Goal: Information Seeking & Learning: Check status

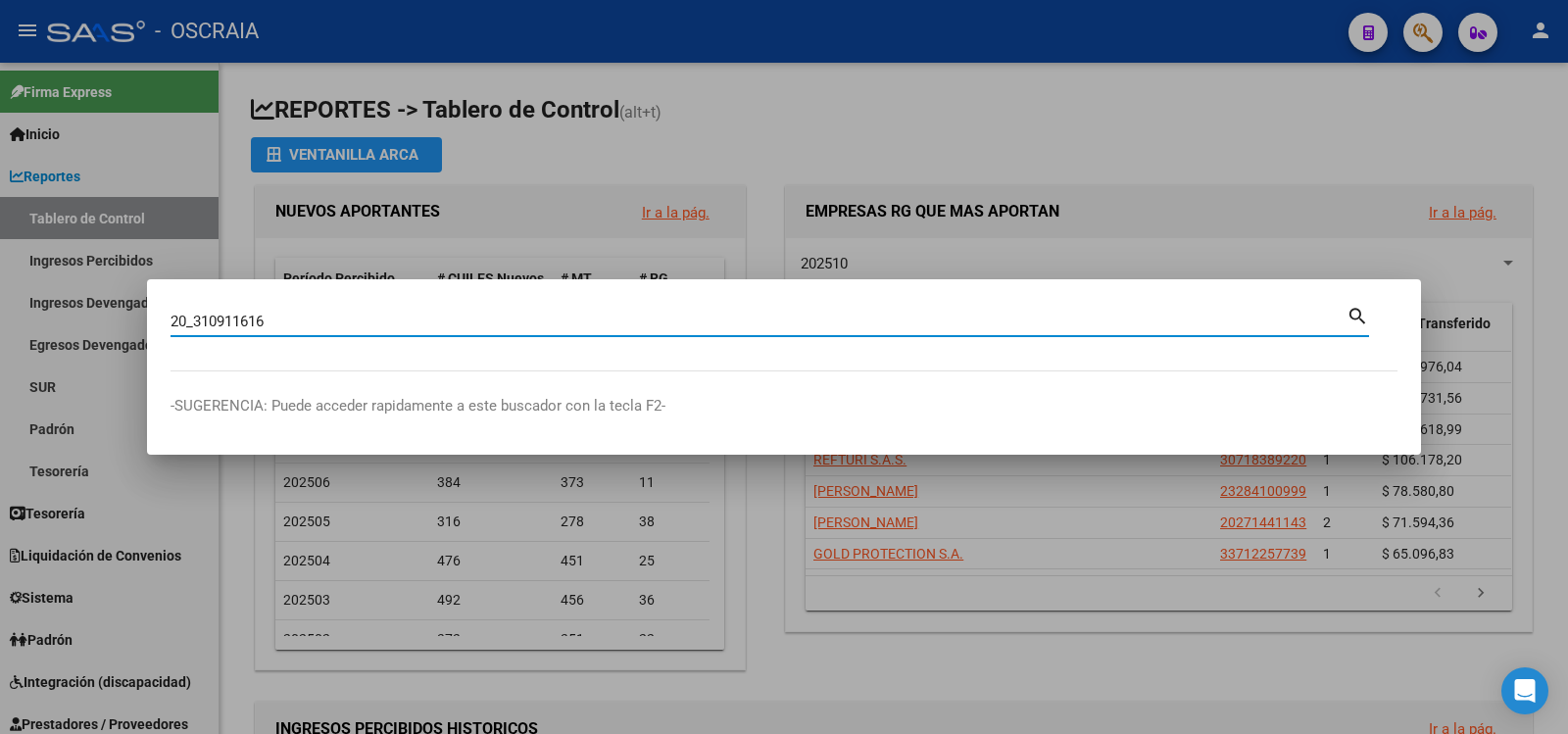
click at [193, 323] on input "20_310911616" at bounding box center [757, 321] width 1176 height 18
type input "20310911616"
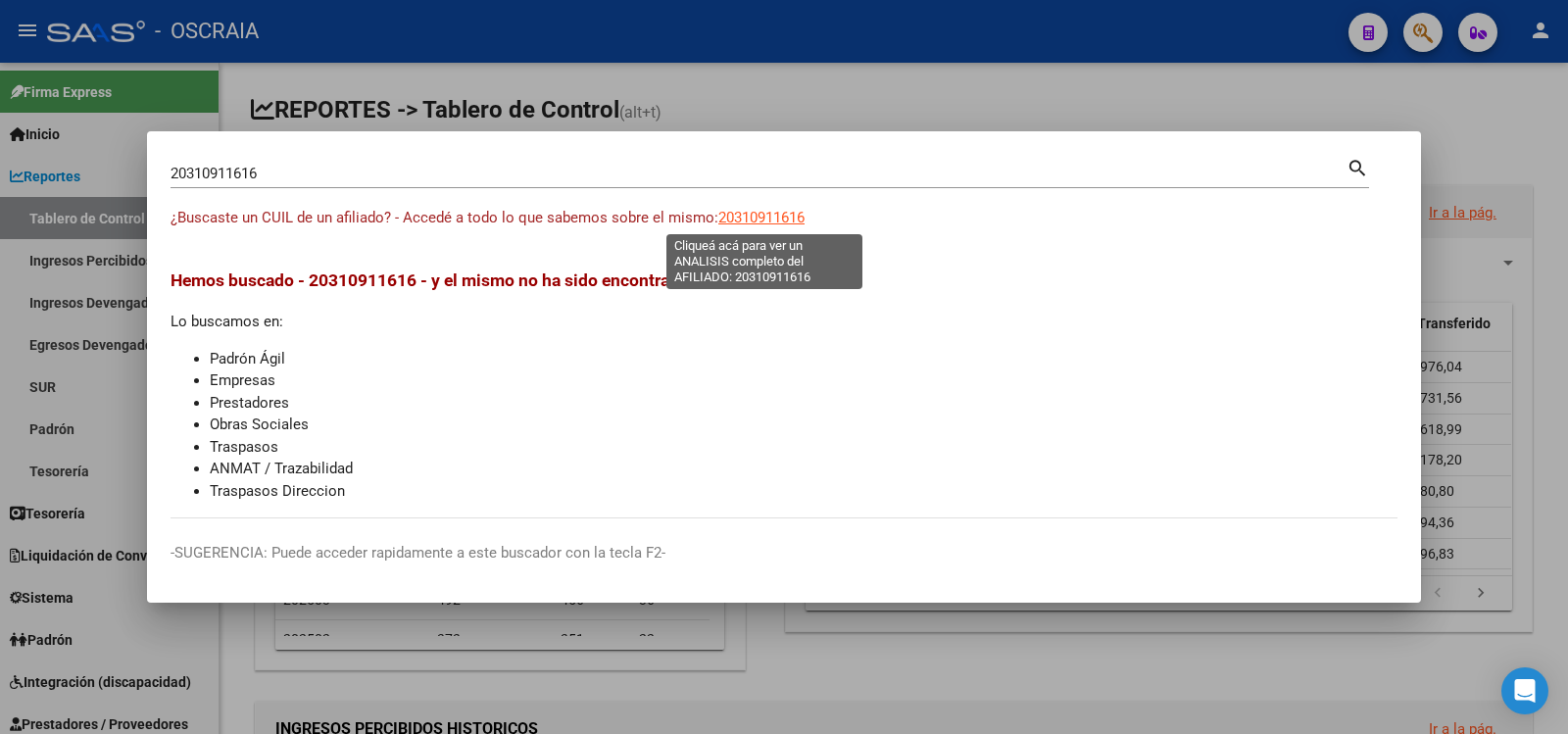
click at [770, 216] on span "20310911616" at bounding box center [761, 218] width 86 height 18
type textarea "20310911616"
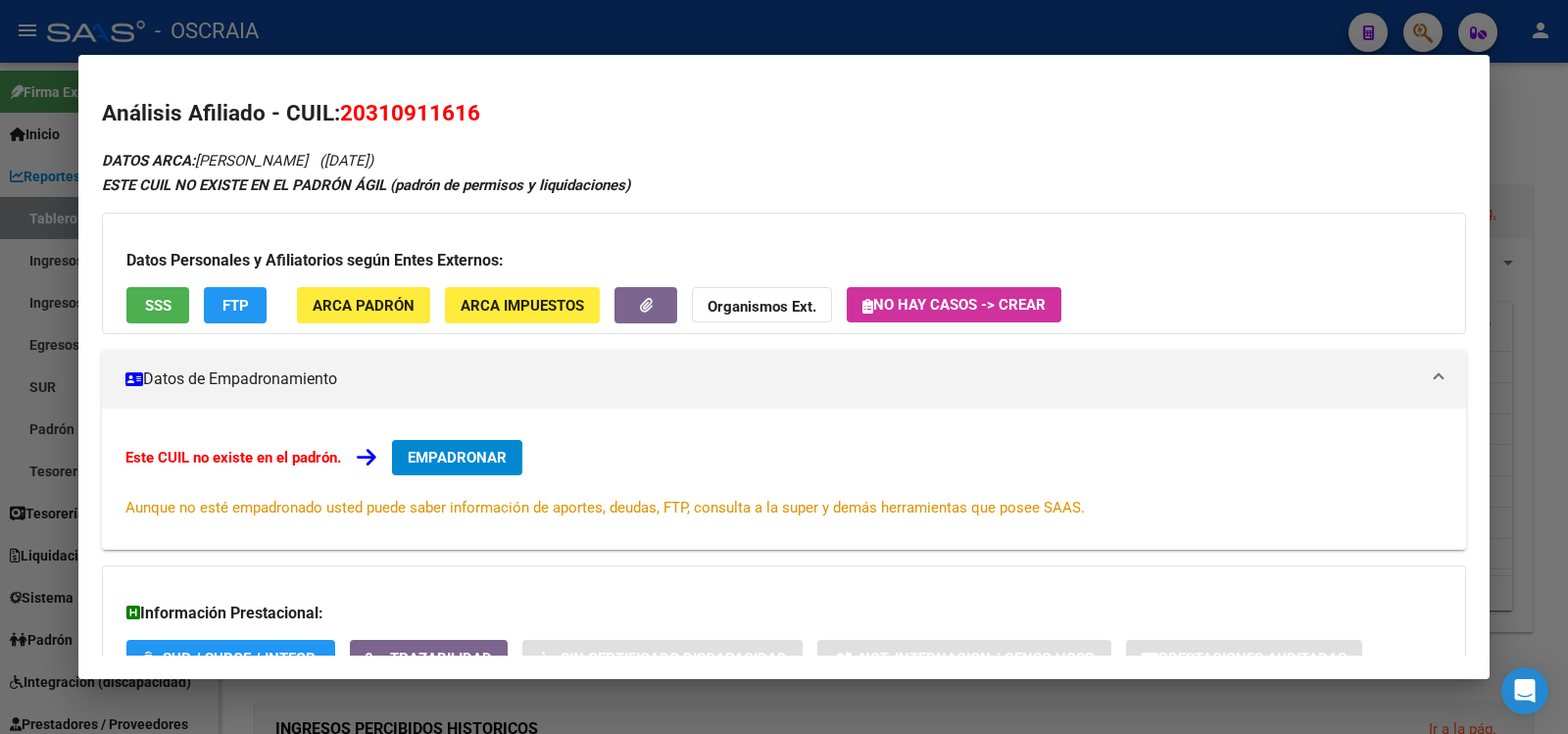
drag, startPoint x: 200, startPoint y: 159, endPoint x: 399, endPoint y: 161, distance: 199.0
click at [402, 163] on div "DATOS ARCA: [PERSON_NAME] ([DATE]) ESTE CUIL NO EXISTE EN EL PADRÓN ÁGIL (padró…" at bounding box center [784, 467] width 1364 height 637
copy icon "[PERSON_NAME] ([DATE])"
click at [376, 103] on span "20310911616" at bounding box center [410, 113] width 140 height 26
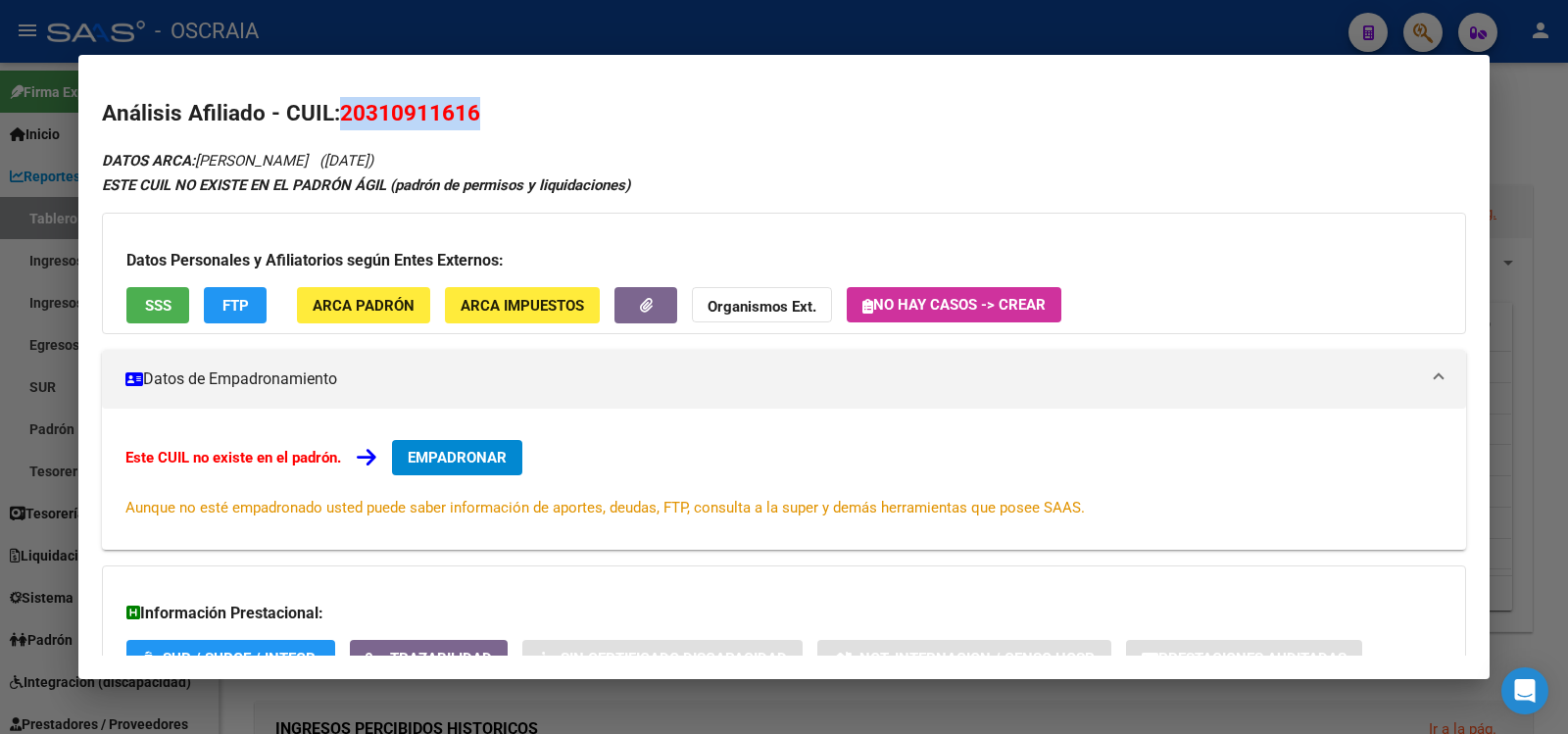
copy span "20310911616"
click at [690, 35] on div at bounding box center [784, 367] width 1568 height 734
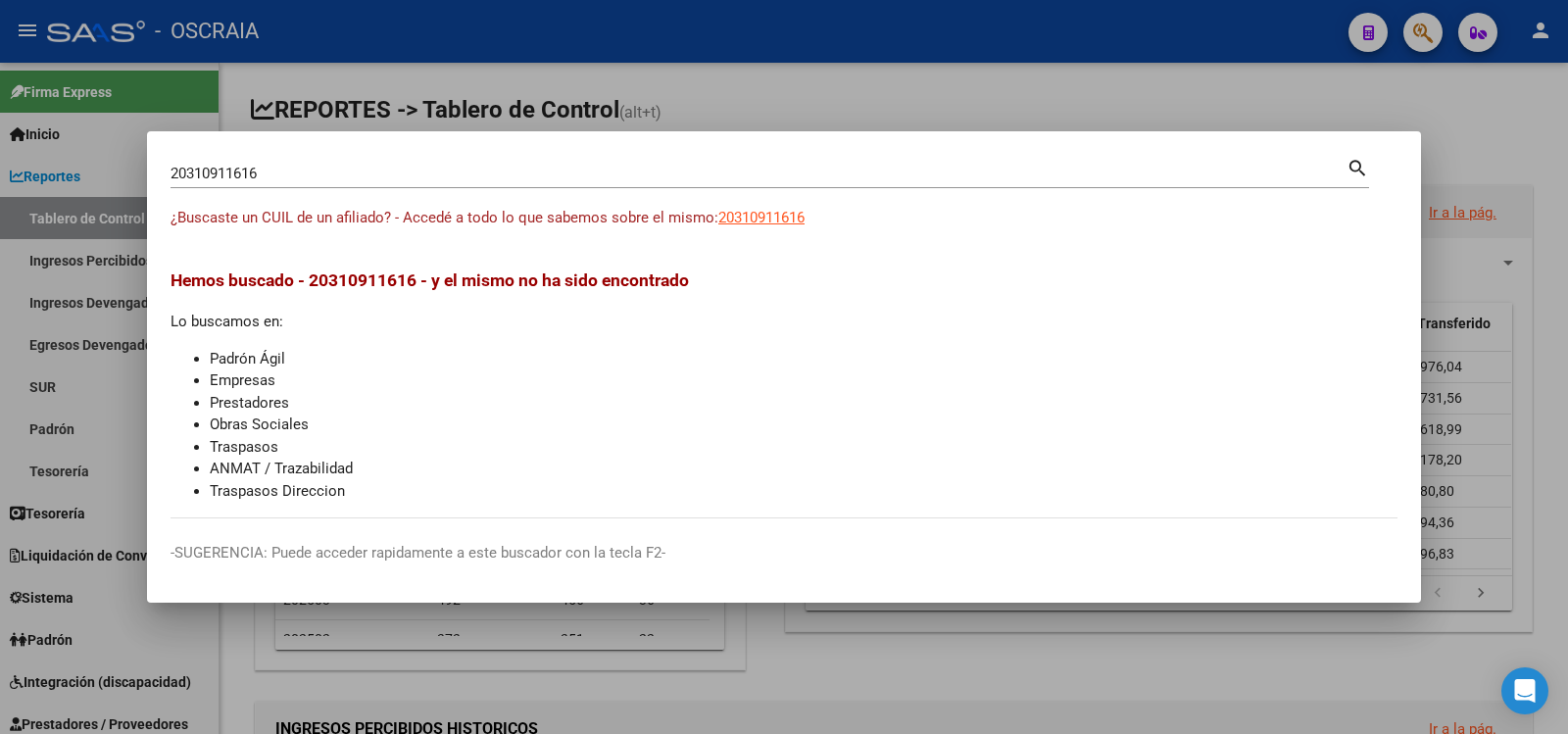
click at [464, 171] on input "20310911616" at bounding box center [757, 174] width 1176 height 18
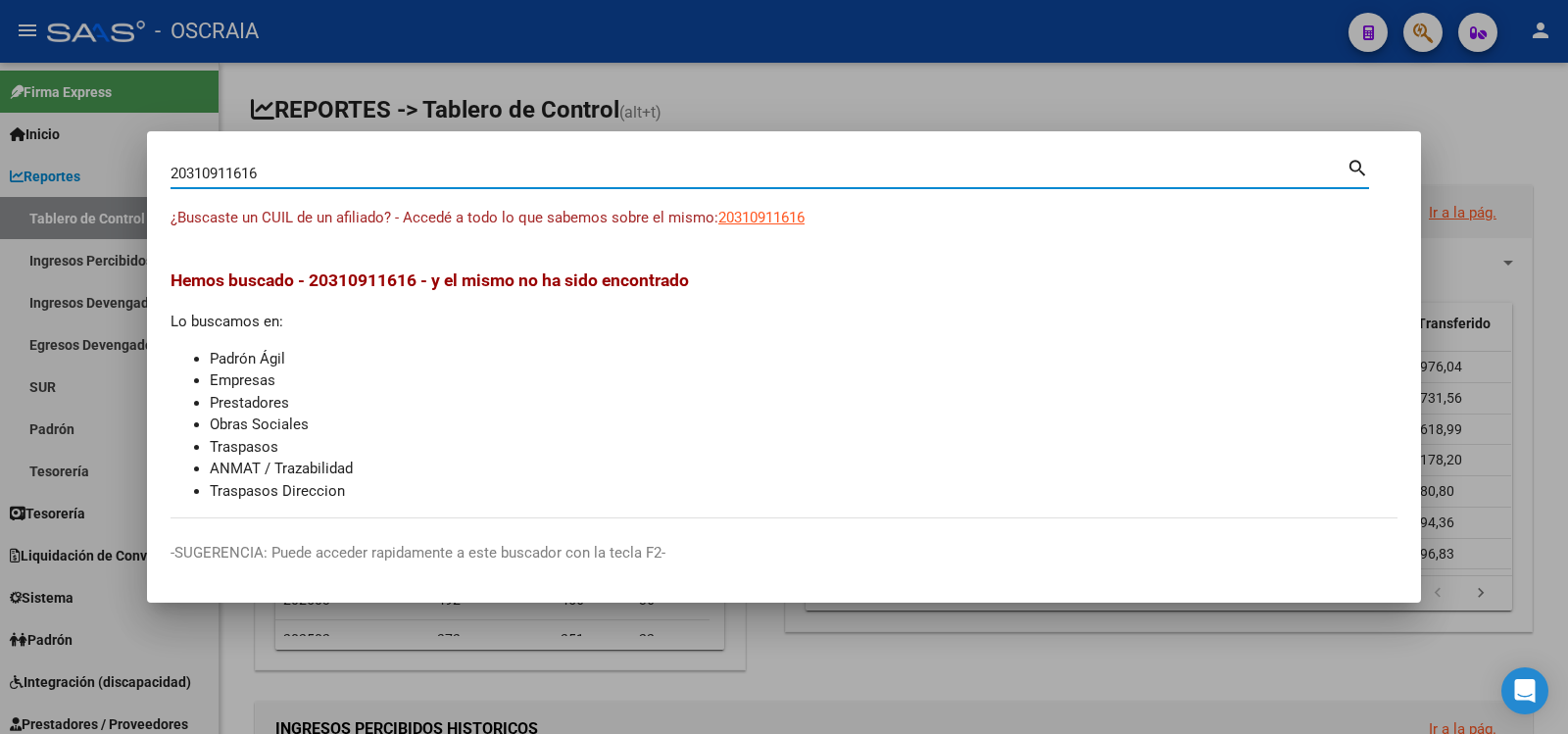
click at [465, 171] on input "20310911616" at bounding box center [757, 174] width 1176 height 18
paste input "57430175"
type input "57430175"
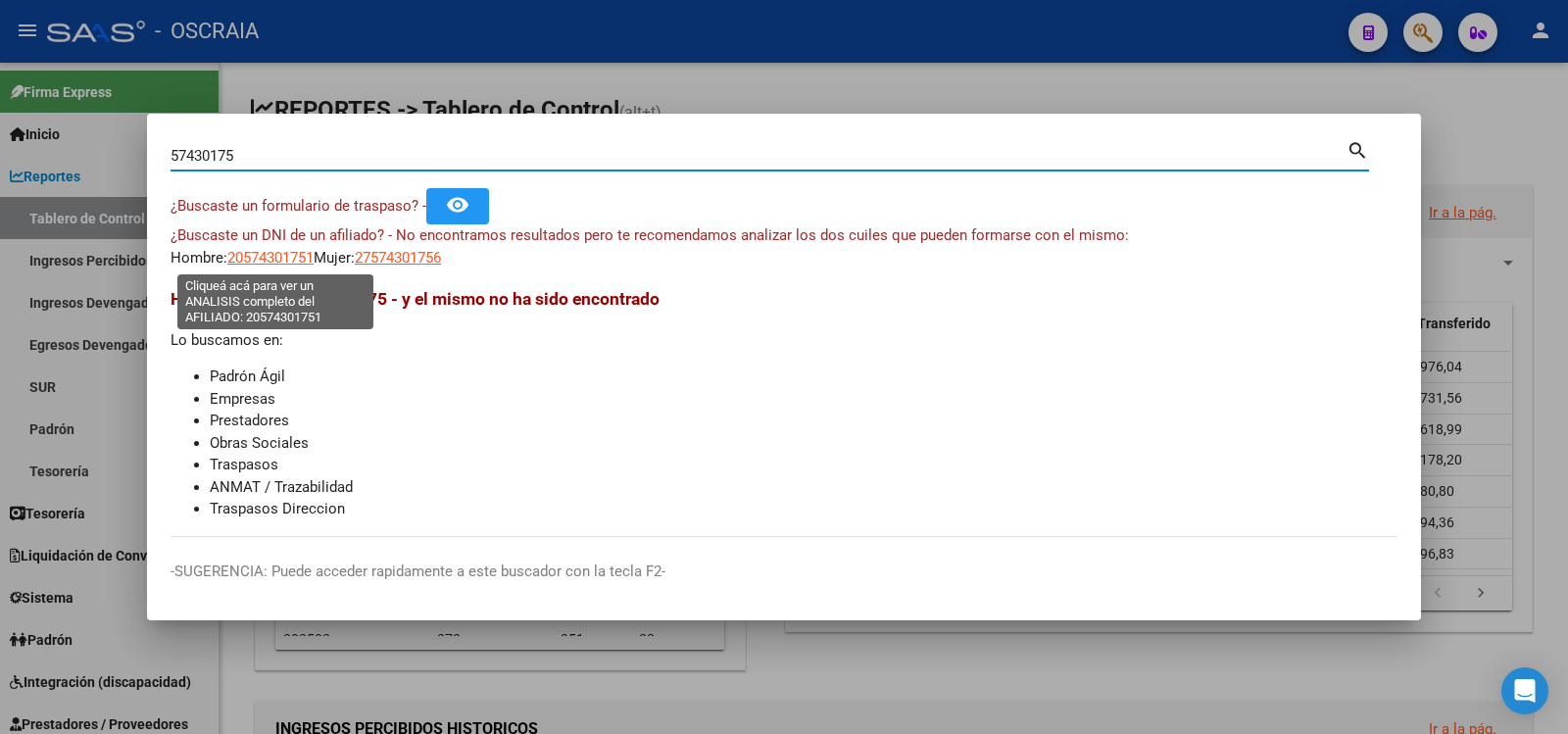
click at [275, 262] on span "20574301751" at bounding box center [270, 258] width 86 height 18
type textarea "20574301751"
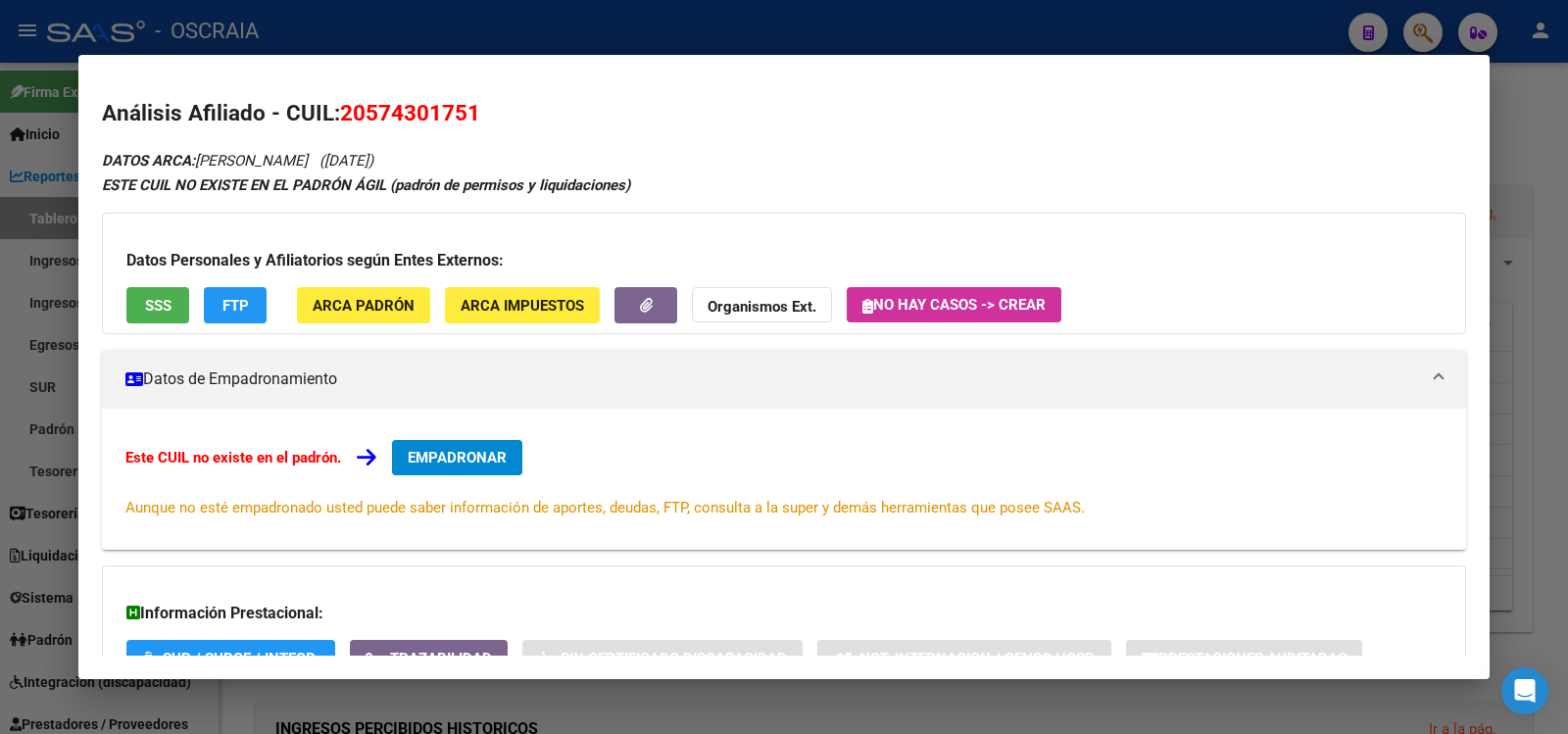
click at [430, 116] on span "20574301751" at bounding box center [410, 113] width 140 height 26
copy span "20574301751"
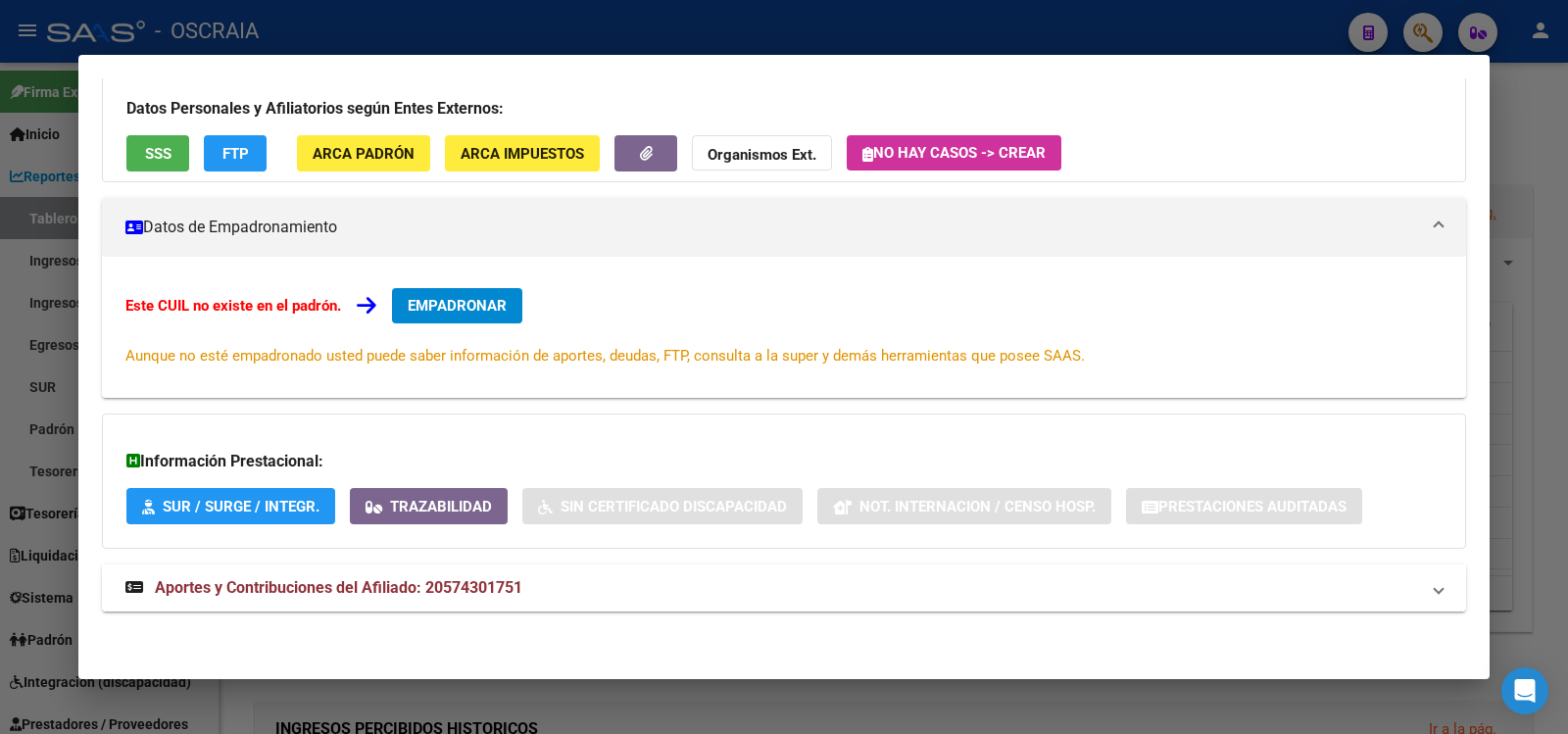
click at [374, 596] on span "Aportes y Contribuciones del Afiliado: 20574301751" at bounding box center [339, 588] width 368 height 19
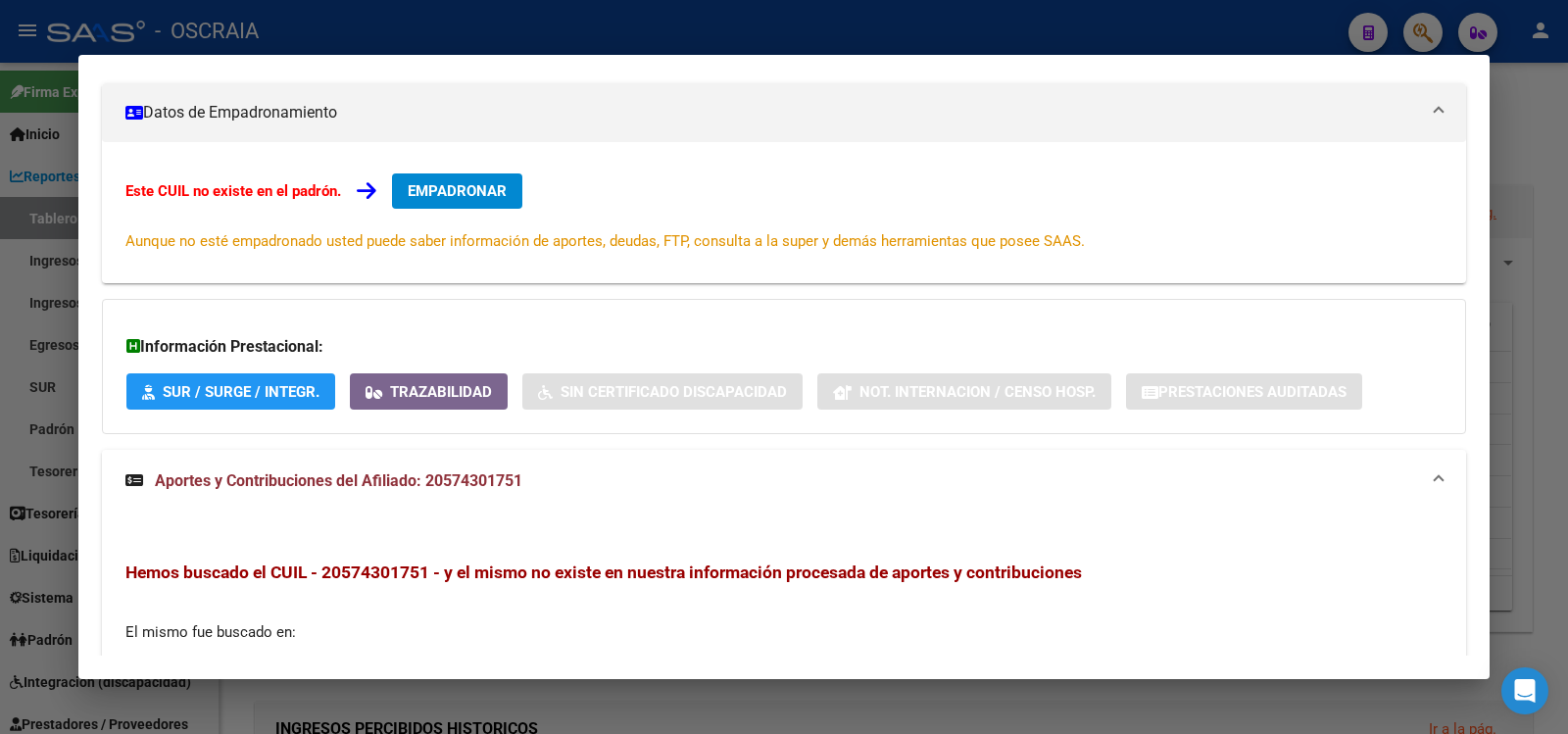
scroll to position [555, 0]
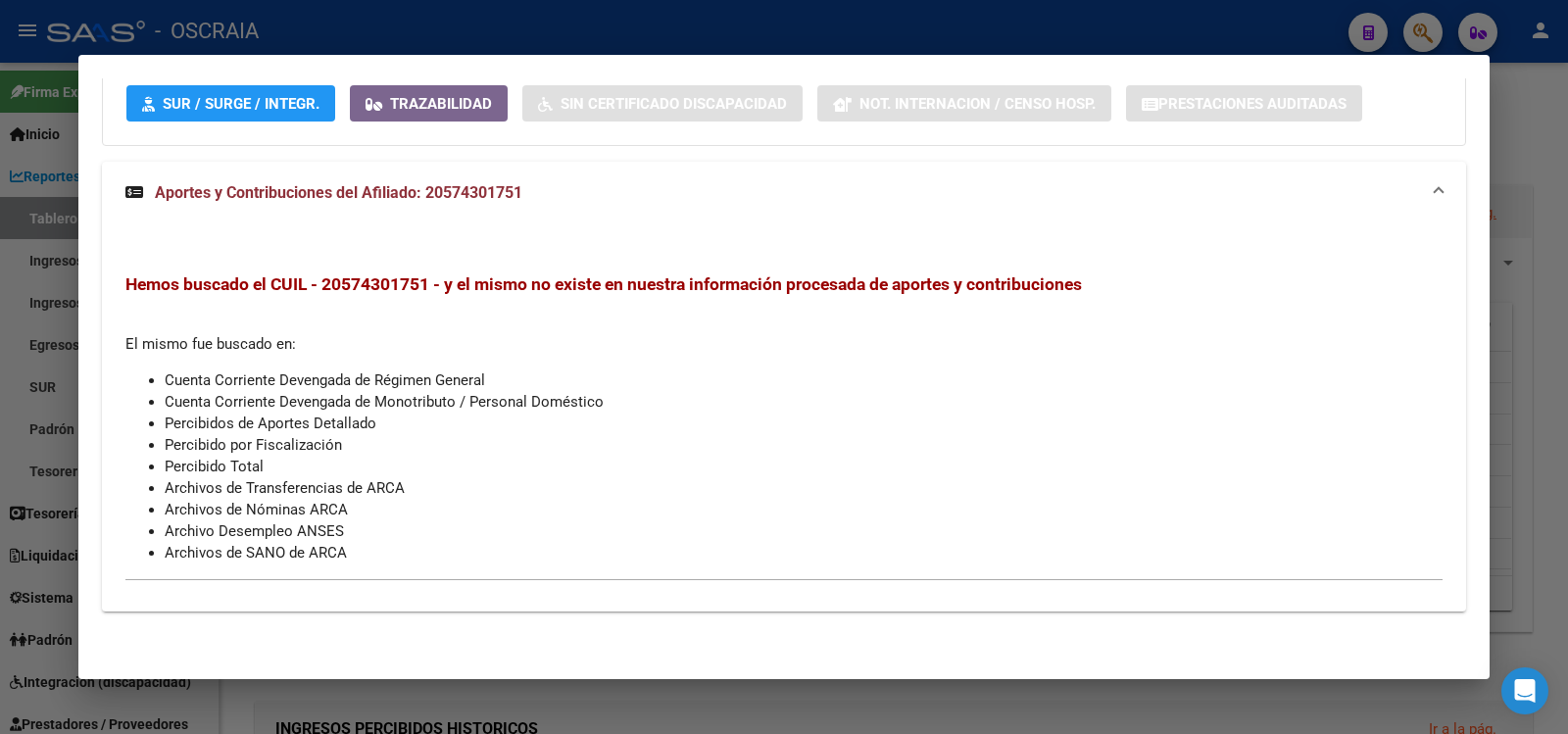
click at [616, 34] on div at bounding box center [784, 367] width 1568 height 734
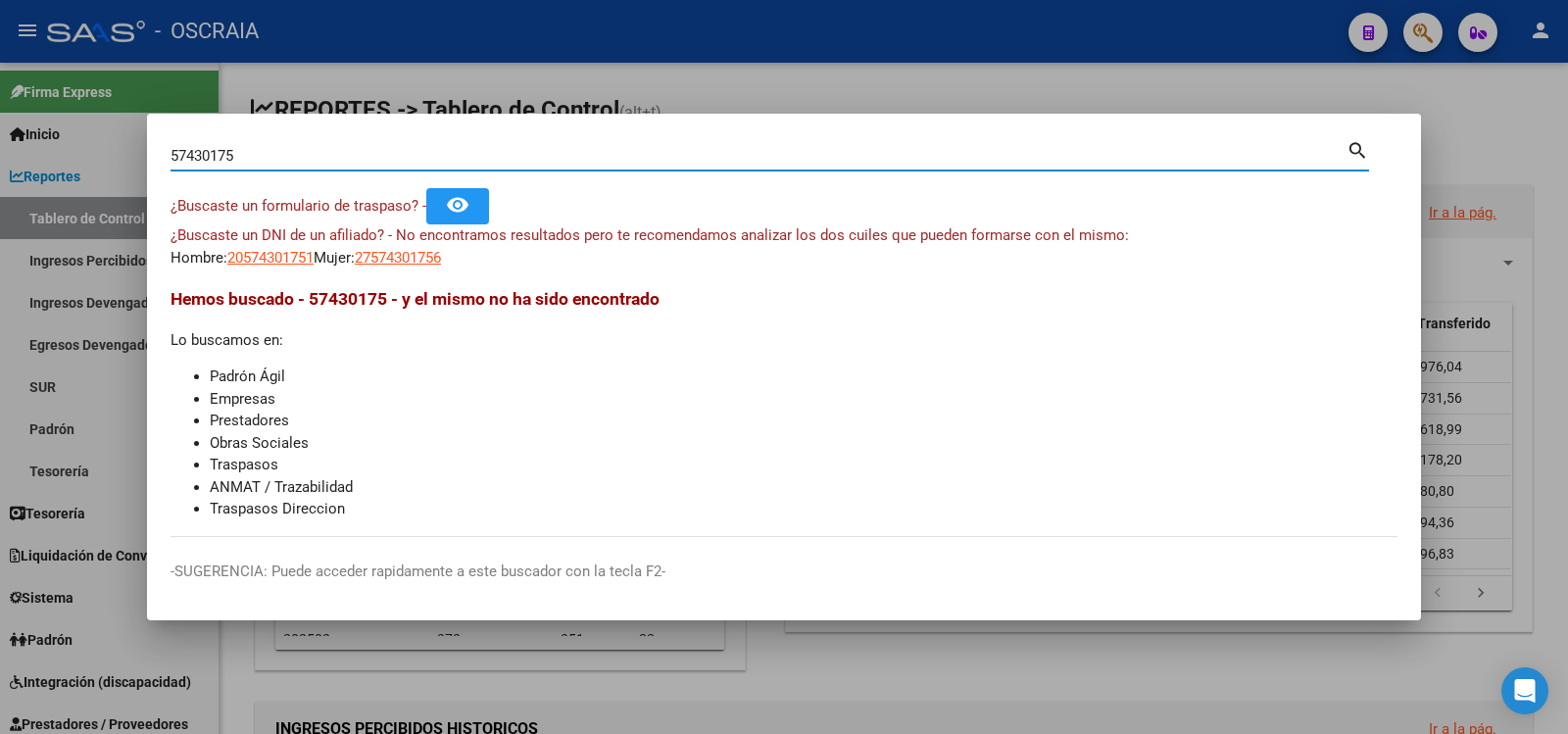
drag, startPoint x: 328, startPoint y: 154, endPoint x: 159, endPoint y: 181, distance: 171.1
click at [162, 182] on mat-dialog-content "57430175 Buscar (apellido, dni, cuil, nro traspaso, cuit, obra social) search ¿…" at bounding box center [784, 337] width 1274 height 400
type input "2"
type input "32101888"
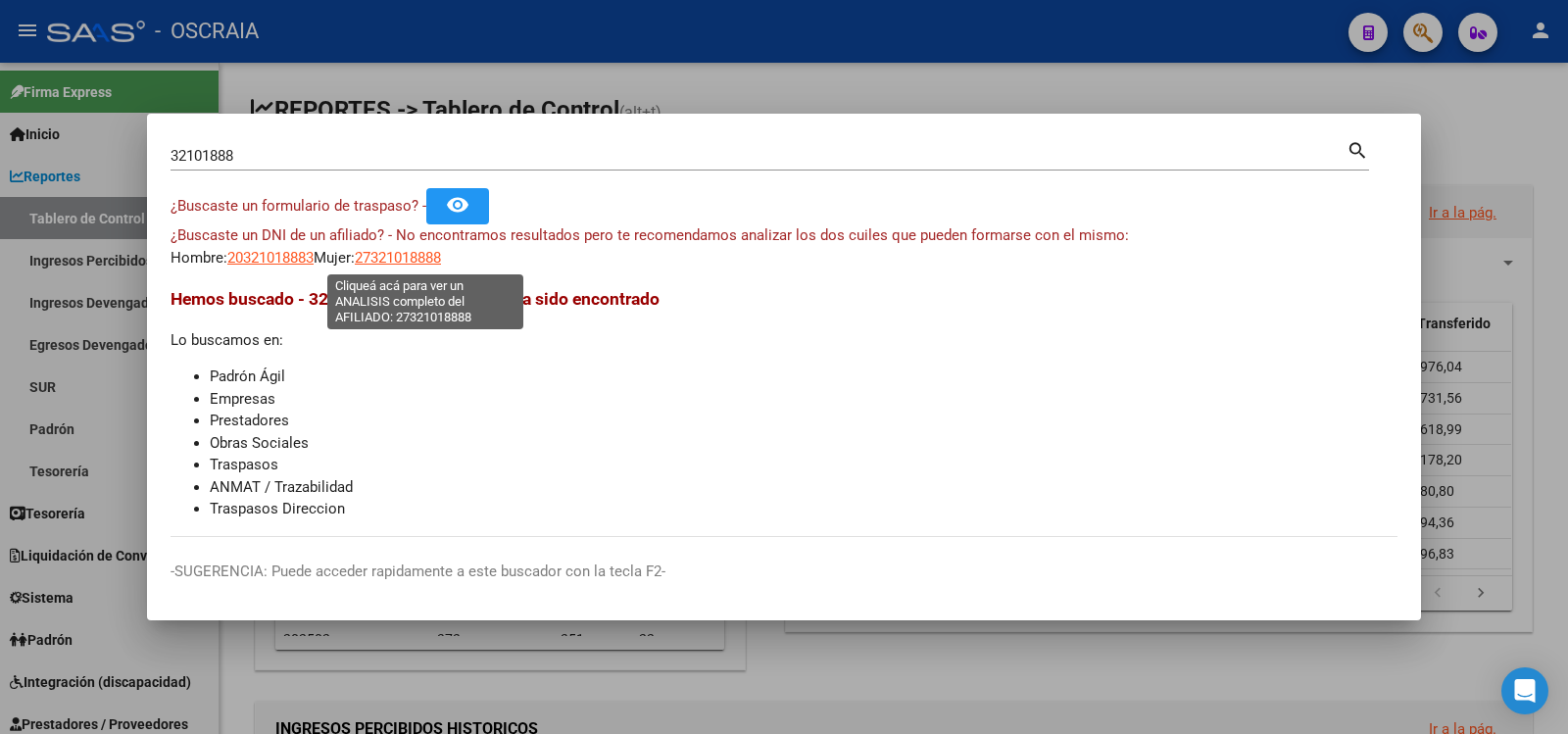
click at [441, 262] on span "27321018888" at bounding box center [397, 258] width 86 height 18
type textarea "27321018888"
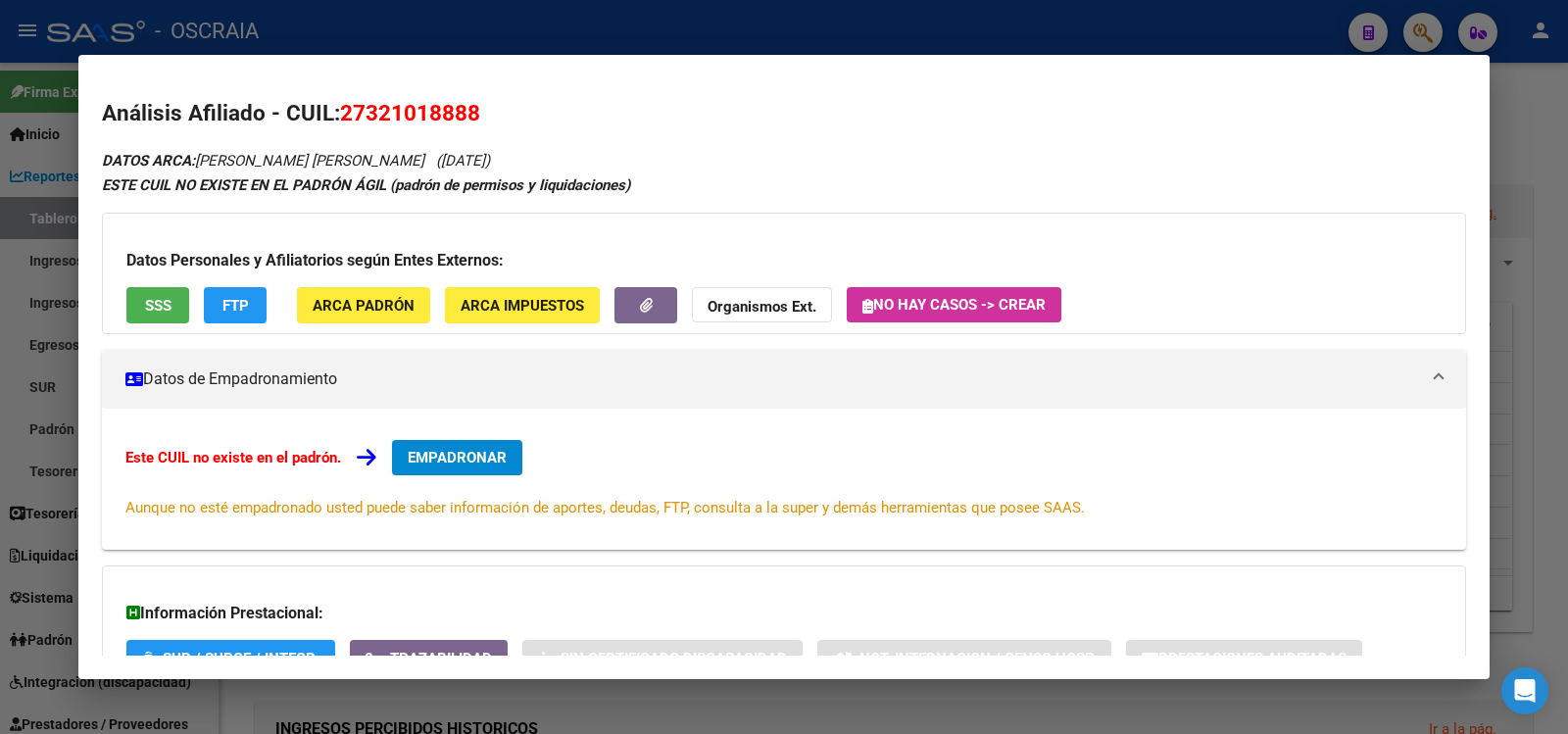
scroll to position [152, 0]
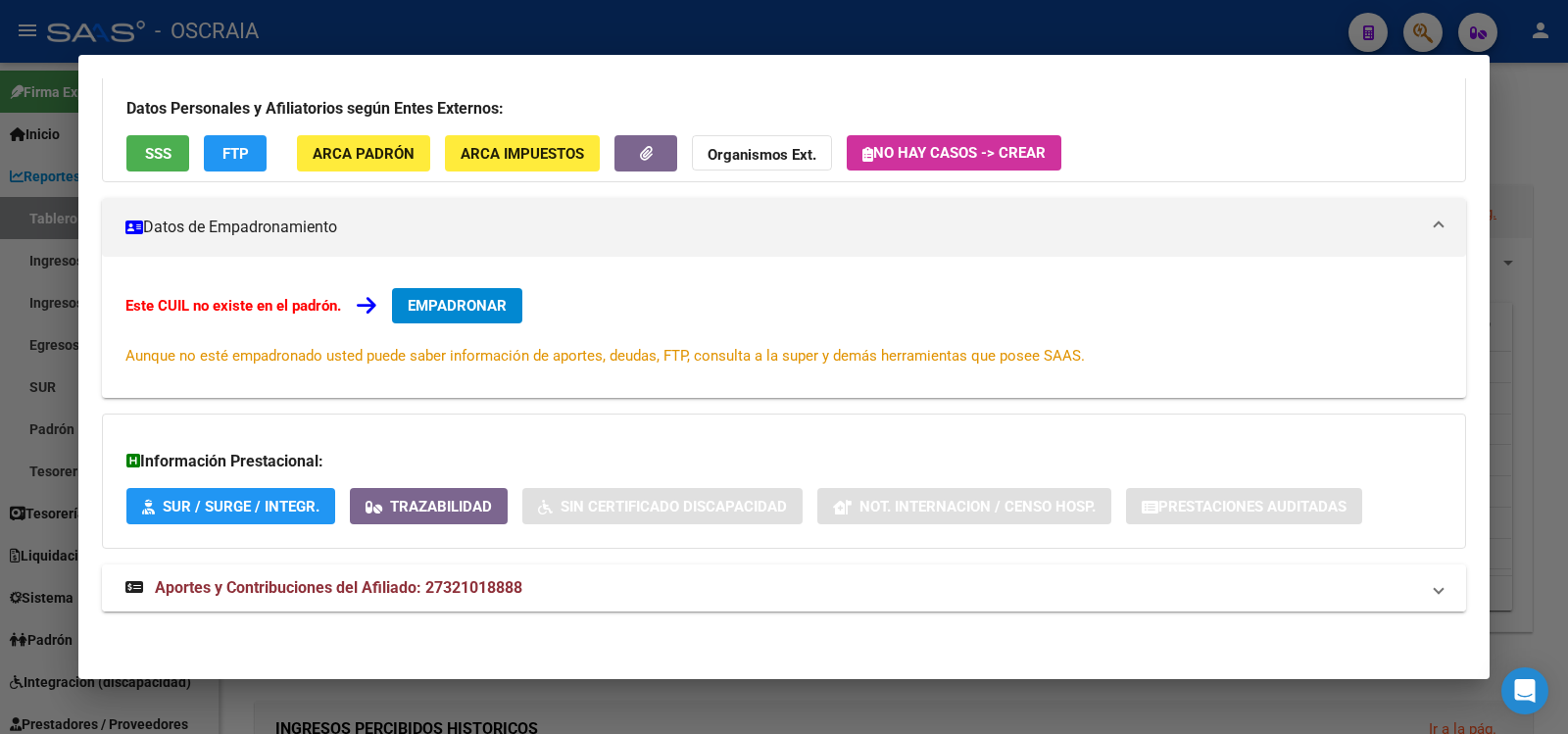
click at [411, 588] on span "Aportes y Contribuciones del Afiliado: 27321018888" at bounding box center [339, 588] width 368 height 19
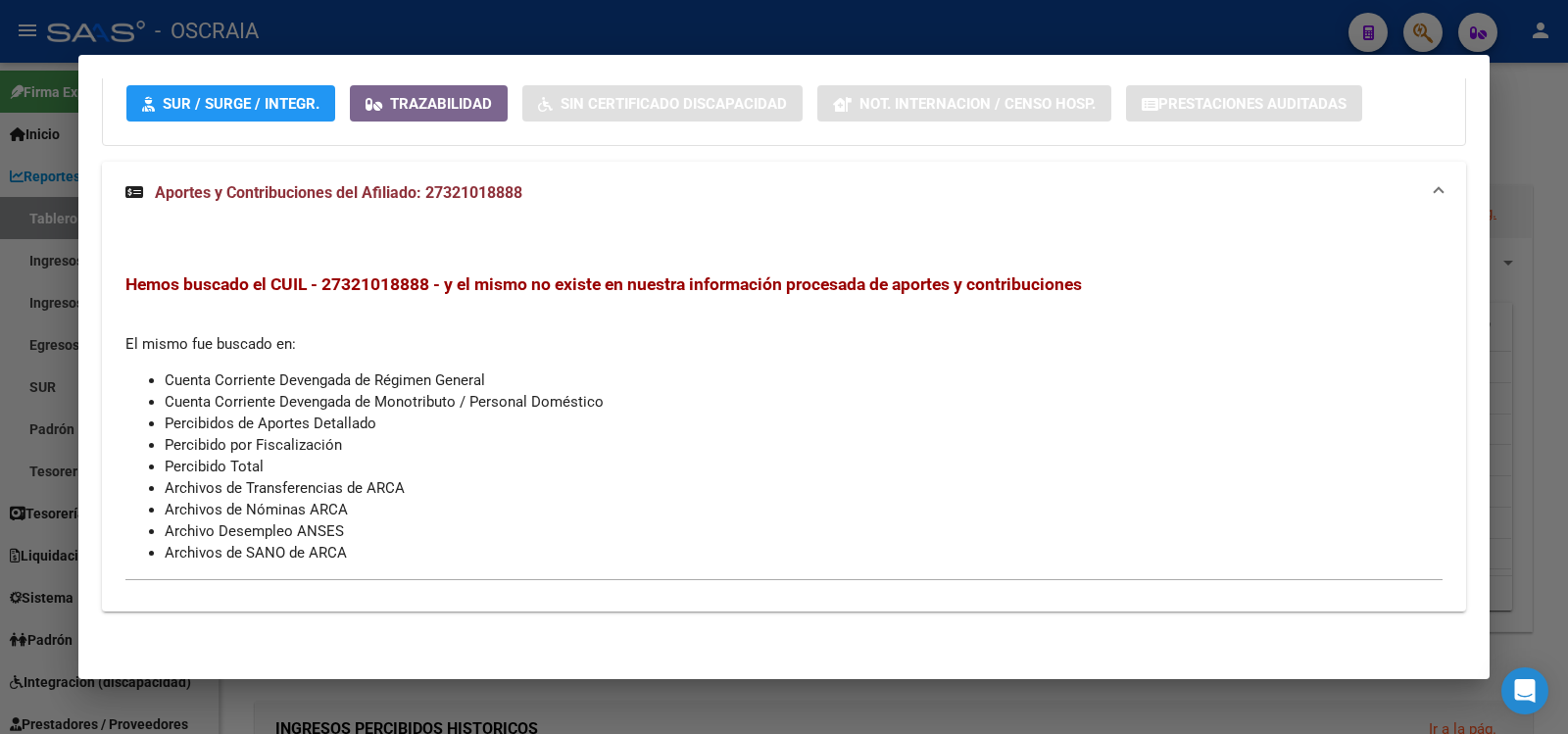
scroll to position [0, 0]
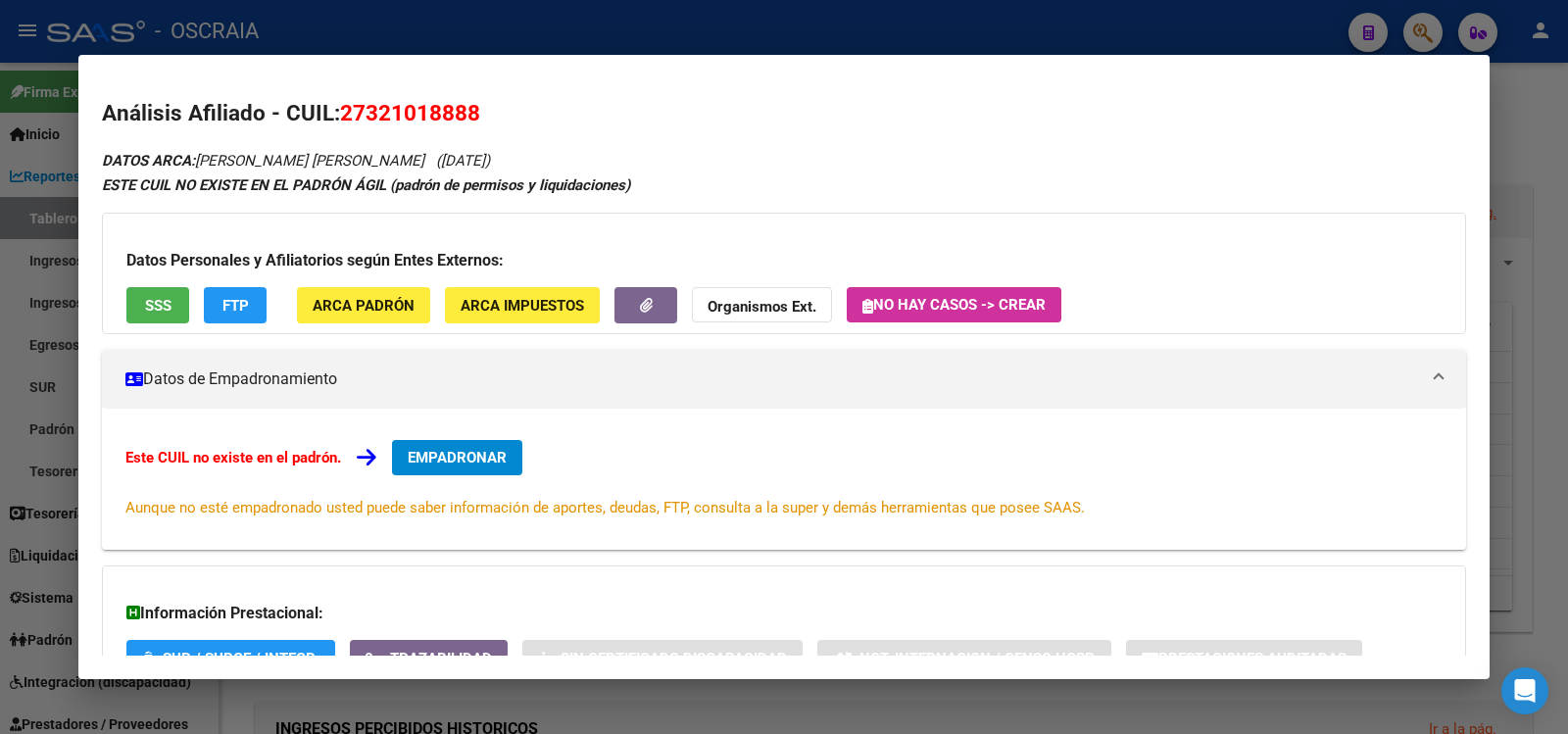
click at [383, 104] on span "27321018888" at bounding box center [410, 113] width 140 height 26
drag, startPoint x: 383, startPoint y: 104, endPoint x: 449, endPoint y: 113, distance: 66.6
click at [449, 113] on span "27321018888" at bounding box center [410, 113] width 140 height 26
copy span "27321018888"
